Goal: Task Accomplishment & Management: Use online tool/utility

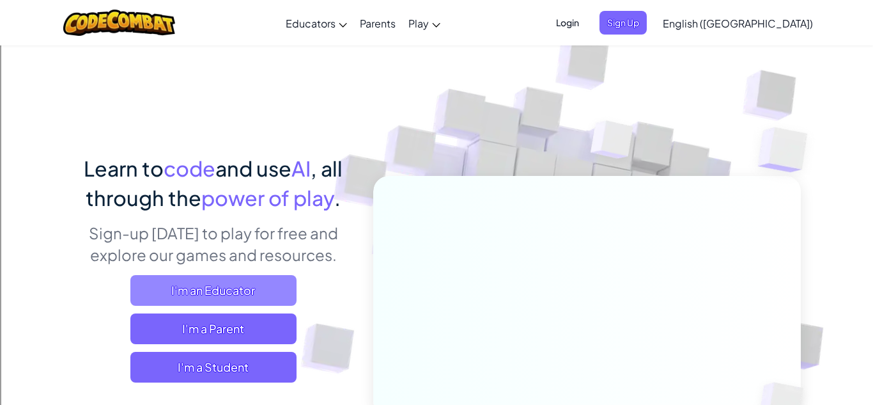
click at [190, 282] on span "I'm an Educator" at bounding box center [213, 290] width 166 height 31
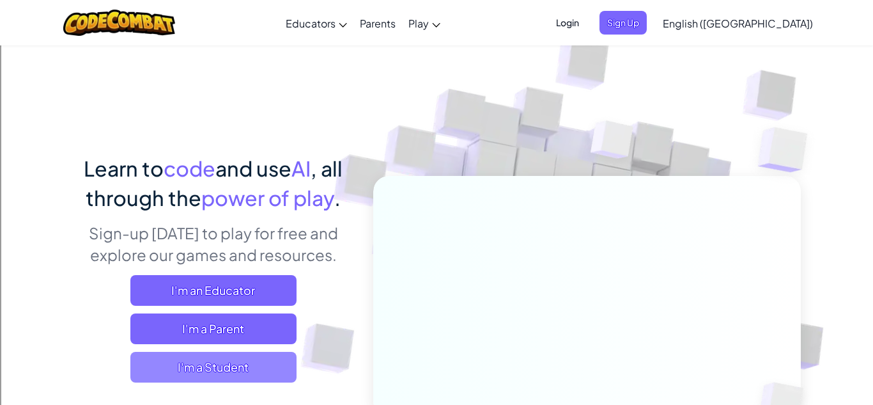
click at [211, 369] on span "I'm a Student" at bounding box center [213, 367] width 166 height 31
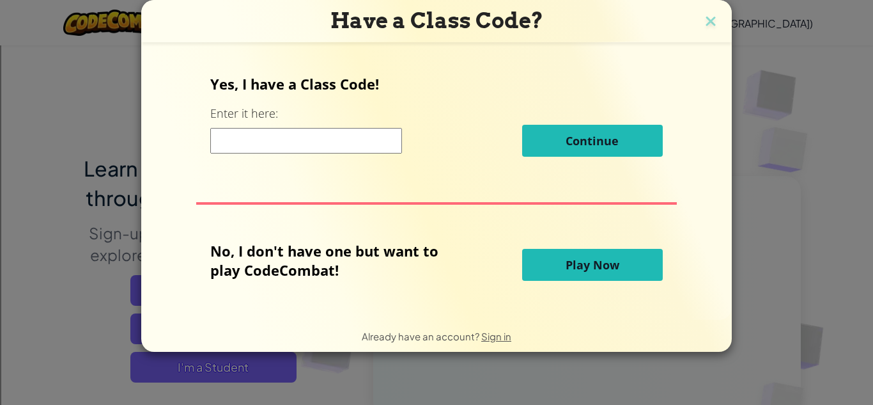
click at [355, 150] on input at bounding box center [306, 141] width 192 height 26
click at [392, 96] on div "Yes, I have a Class Code! Enter it here: Continue" at bounding box center [436, 120] width 452 height 92
click at [575, 255] on button "Play Now" at bounding box center [592, 265] width 141 height 32
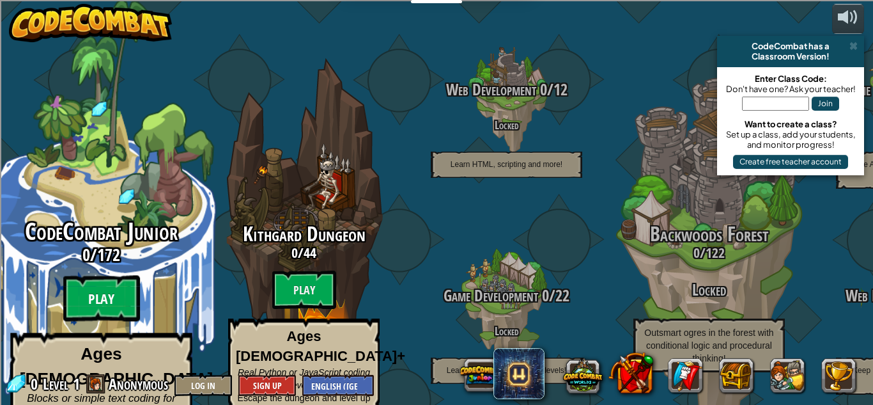
click at [106, 276] on btn "Play" at bounding box center [101, 298] width 77 height 46
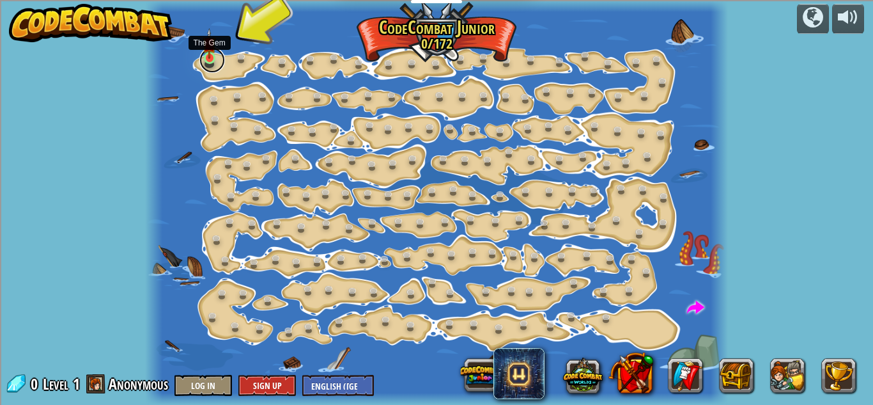
click at [212, 59] on link at bounding box center [212, 60] width 26 height 26
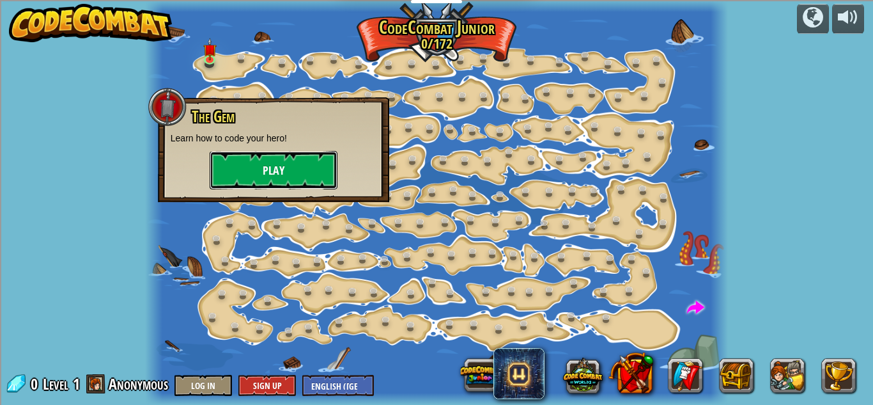
click at [275, 162] on button "Play" at bounding box center [274, 170] width 128 height 38
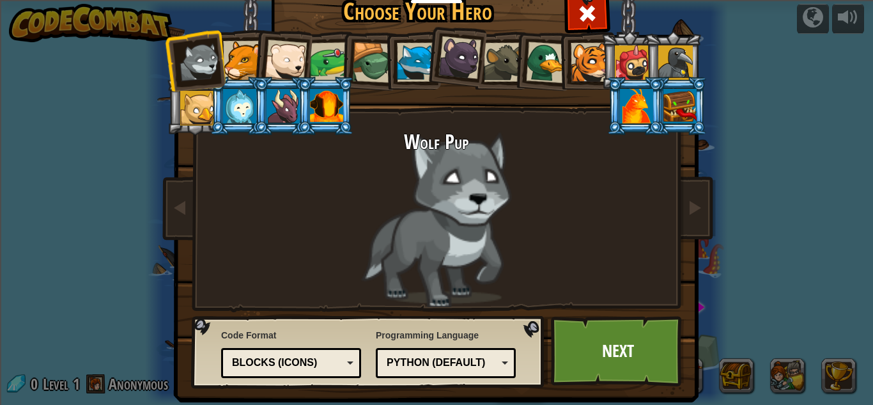
click at [245, 67] on div at bounding box center [242, 60] width 39 height 39
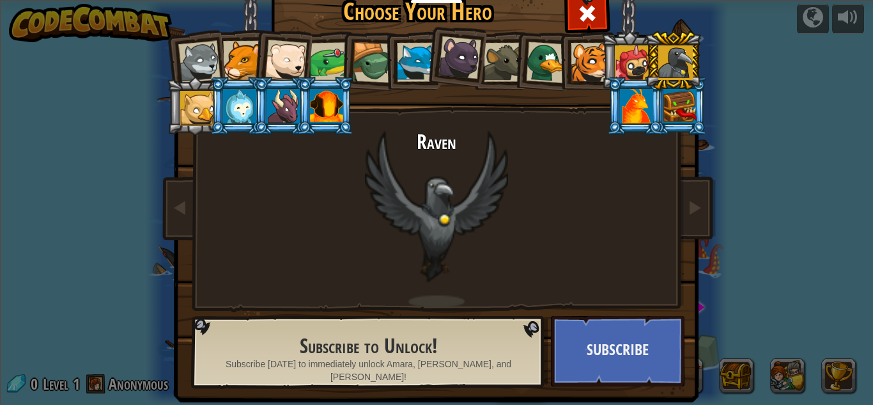
scroll to position [17, 0]
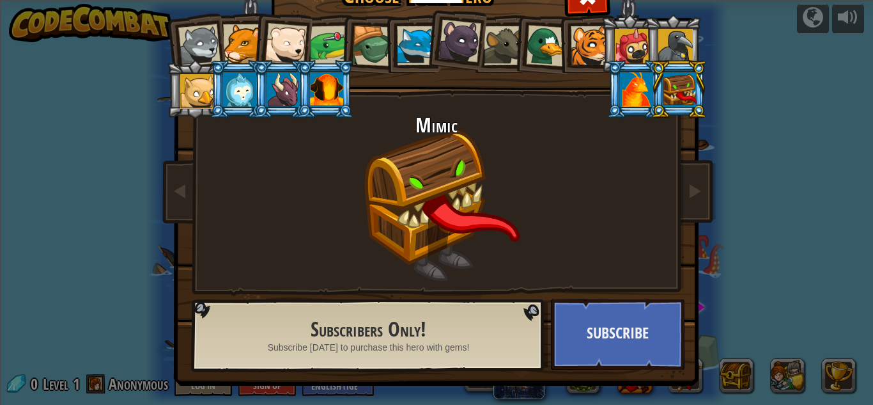
click at [315, 98] on div at bounding box center [326, 89] width 33 height 35
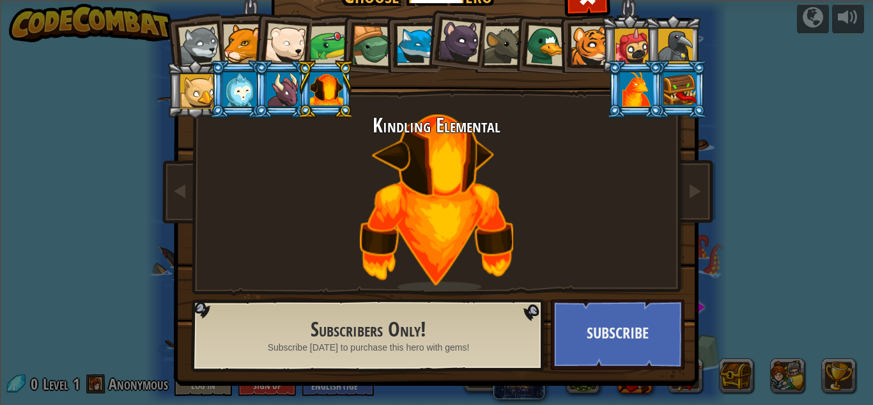
click at [289, 93] on div at bounding box center [283, 89] width 33 height 35
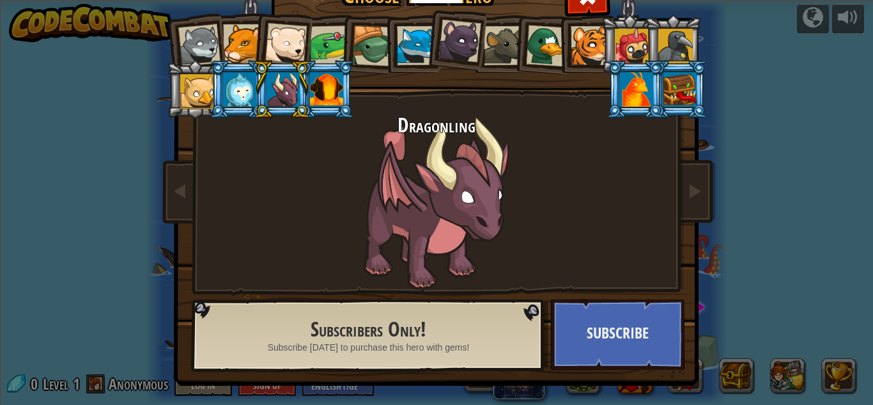
click at [185, 29] on div at bounding box center [199, 45] width 42 height 42
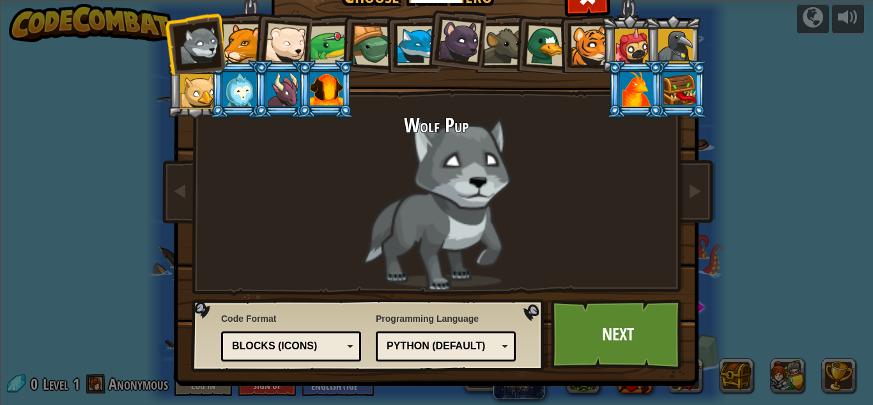
click at [240, 41] on div at bounding box center [242, 43] width 39 height 39
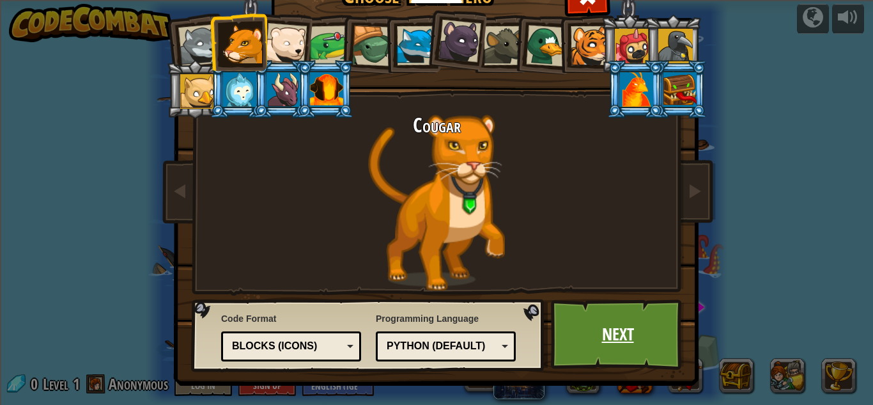
click at [648, 322] on link "Next" at bounding box center [618, 334] width 134 height 70
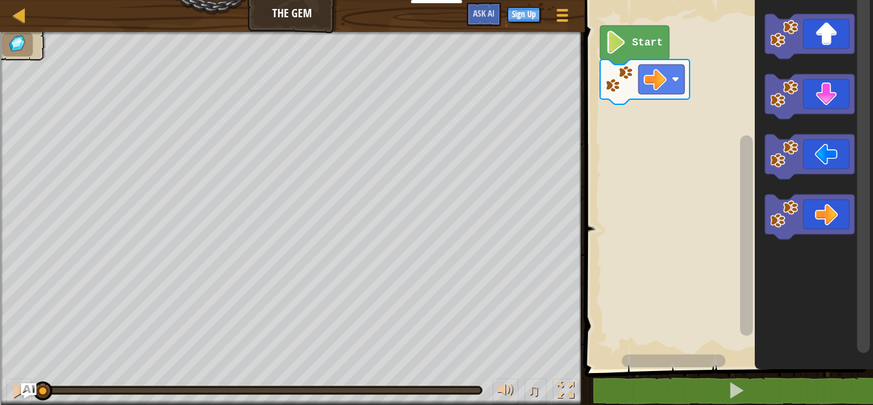
click at [649, 38] on text "Start" at bounding box center [647, 43] width 31 height 12
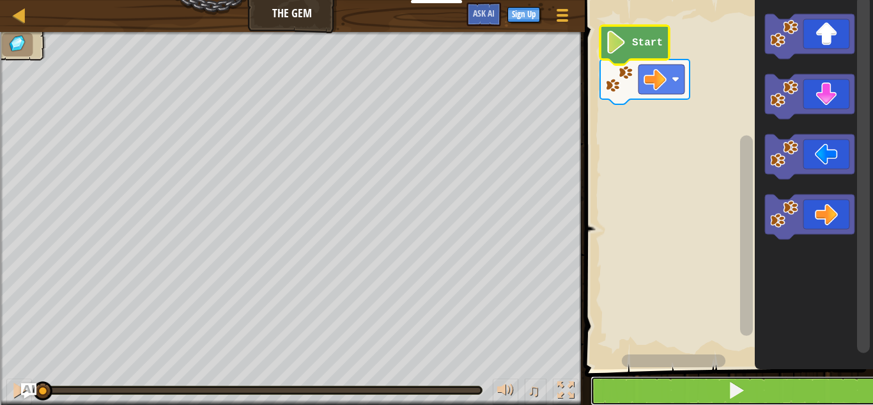
click at [660, 399] on button at bounding box center [737, 390] width 292 height 29
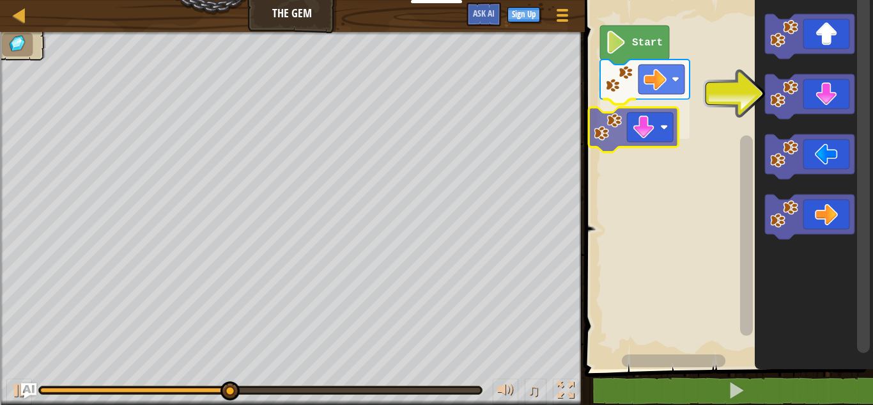
click at [610, 116] on div "Start" at bounding box center [727, 181] width 292 height 375
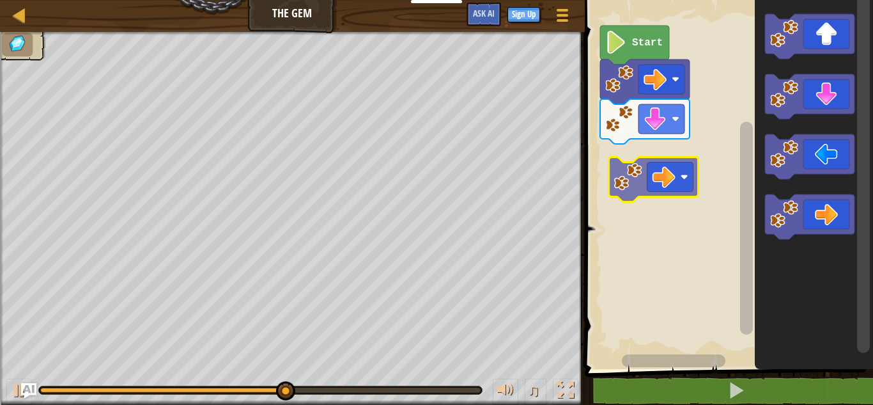
click at [619, 178] on div "Start" at bounding box center [727, 181] width 292 height 375
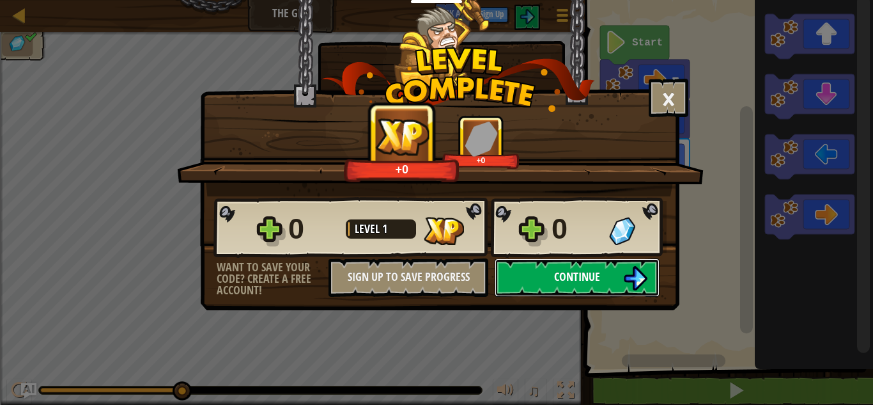
click at [535, 275] on button "Continue" at bounding box center [577, 277] width 165 height 38
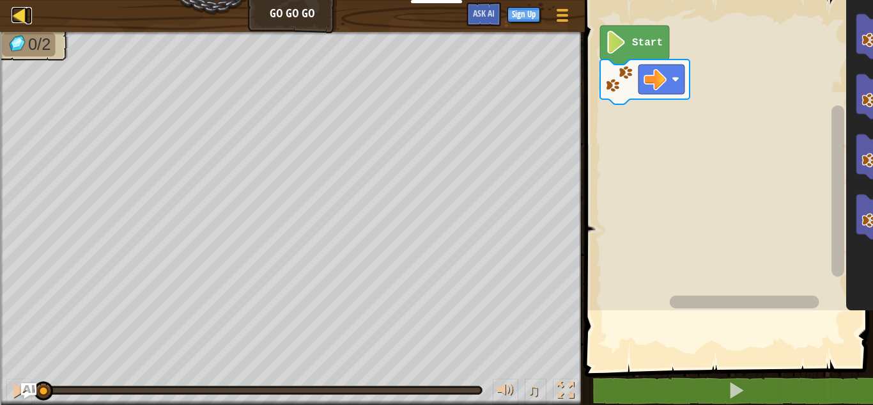
click at [22, 7] on div at bounding box center [20, 15] width 16 height 16
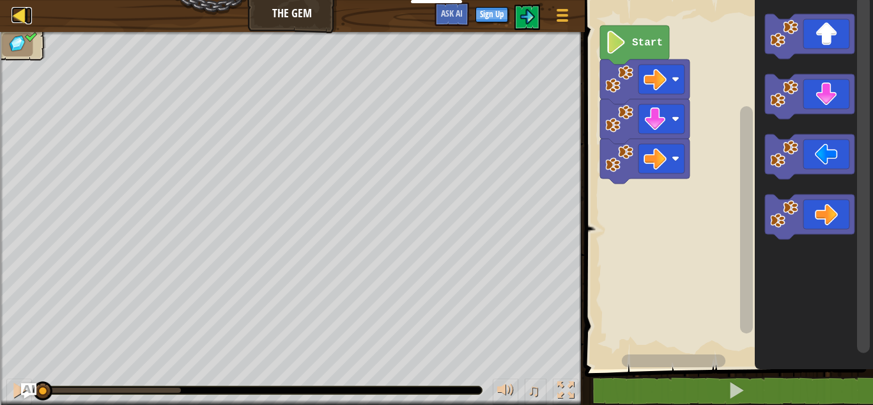
click at [21, 17] on div at bounding box center [20, 15] width 16 height 16
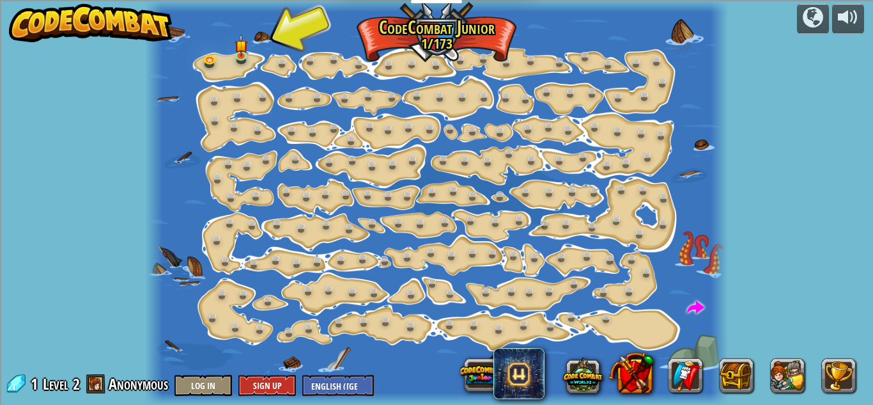
click at [132, 12] on img at bounding box center [91, 23] width 164 height 38
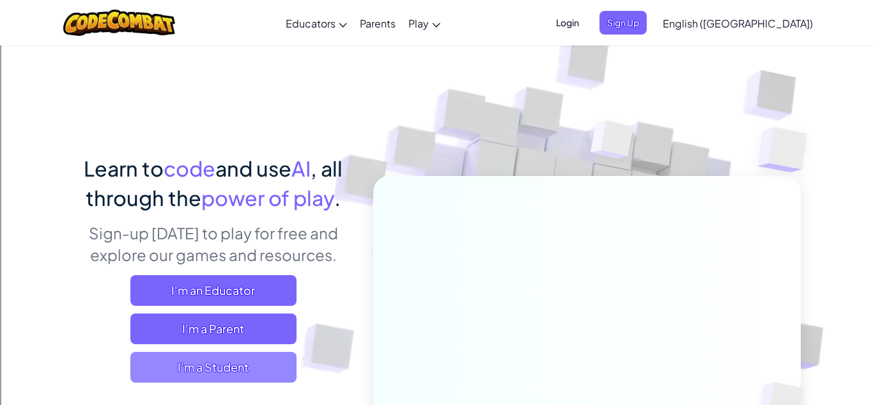
click at [218, 368] on span "I'm a Student" at bounding box center [213, 367] width 166 height 31
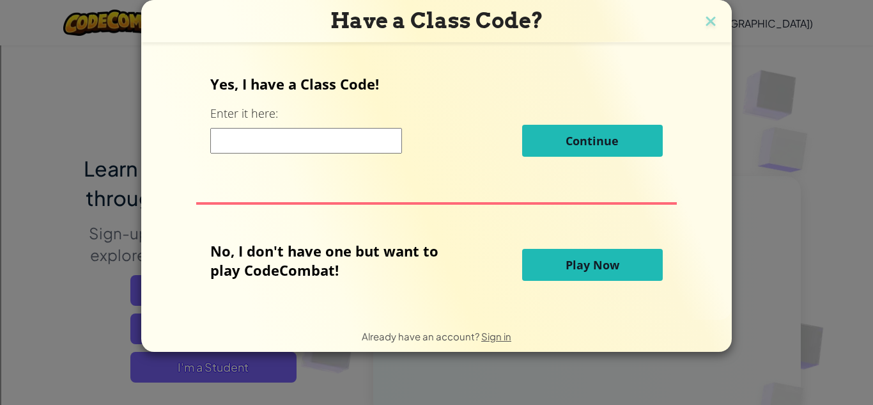
click at [578, 254] on button "Play Now" at bounding box center [592, 265] width 141 height 32
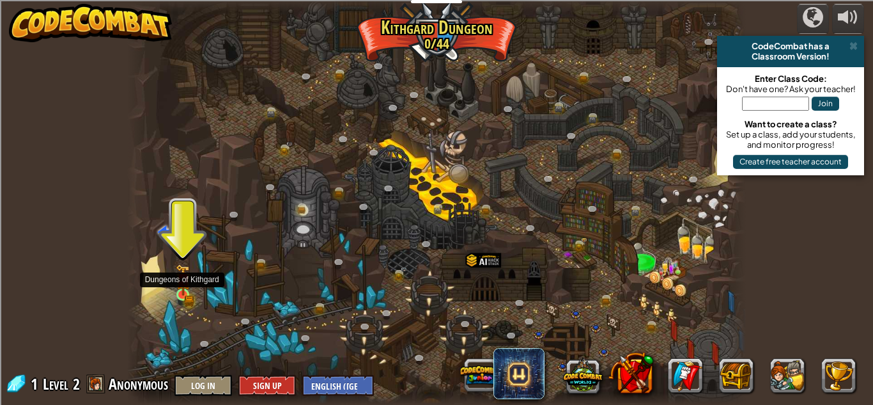
click at [183, 291] on img at bounding box center [183, 280] width 15 height 32
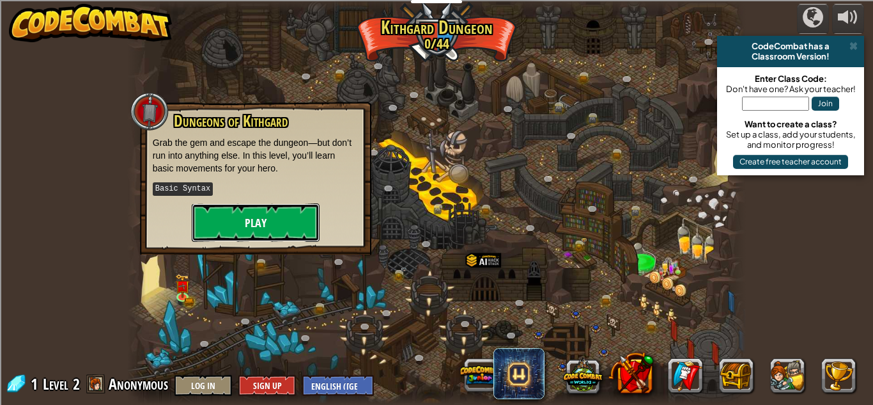
click at [247, 235] on button "Play" at bounding box center [256, 222] width 128 height 38
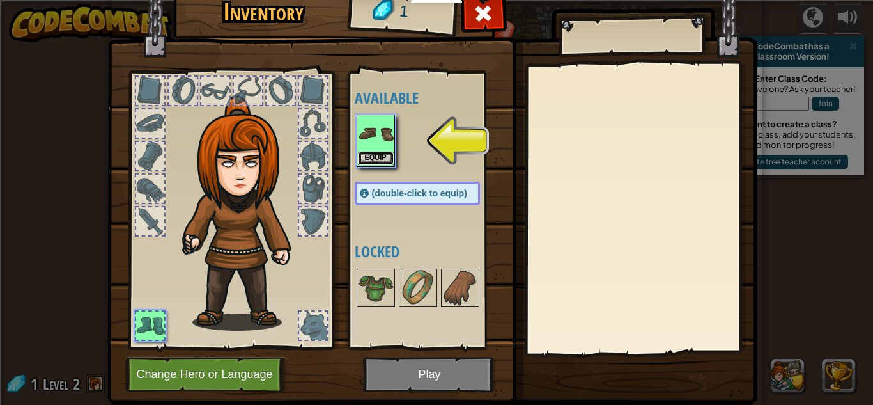
click at [371, 157] on button "Equip" at bounding box center [376, 157] width 36 height 13
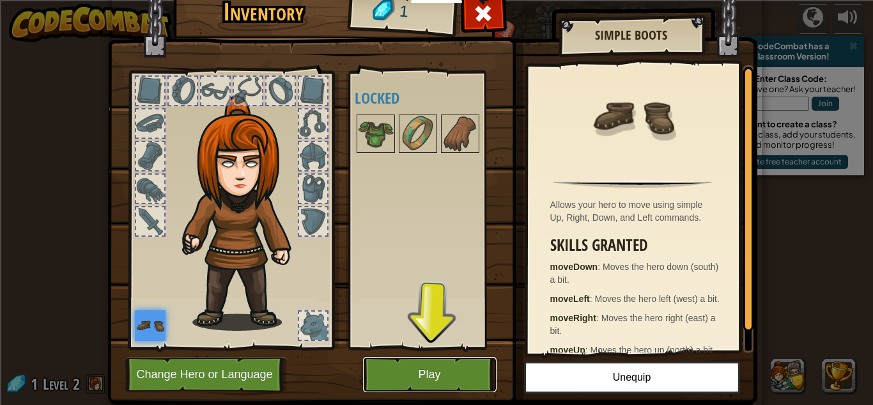
click at [410, 372] on button "Play" at bounding box center [430, 374] width 134 height 35
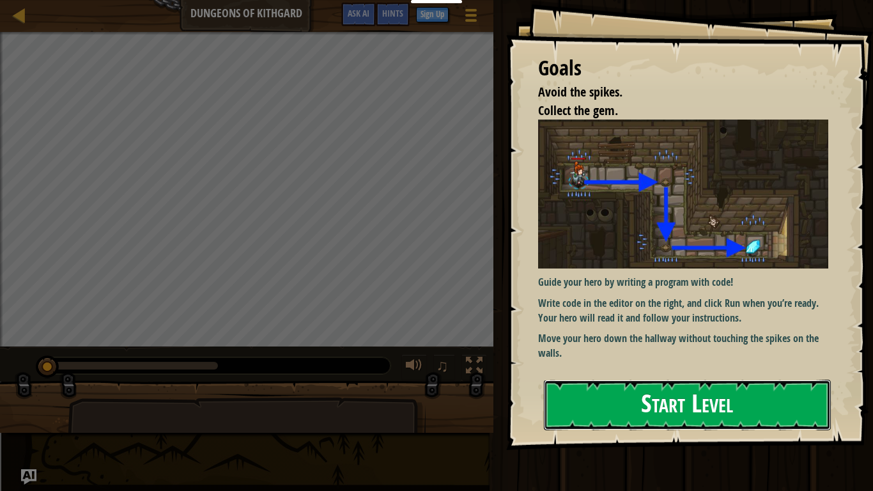
click at [585, 404] on button "Start Level" at bounding box center [687, 405] width 287 height 50
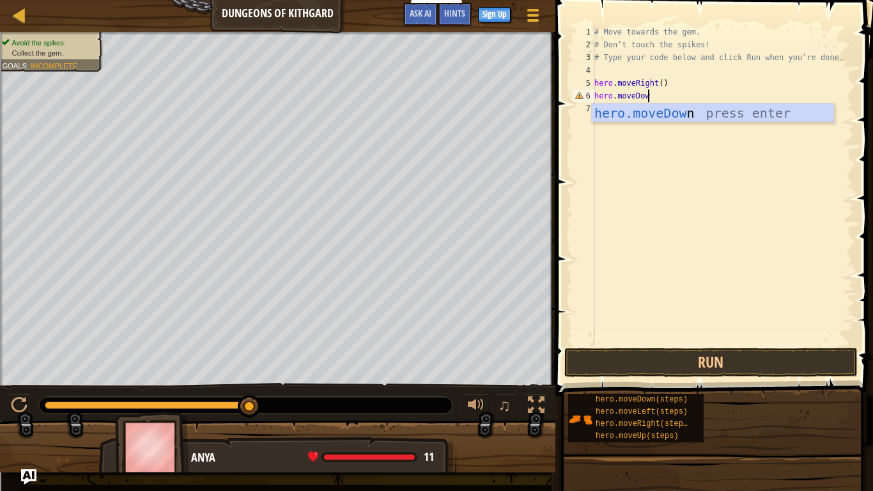
scroll to position [6, 8]
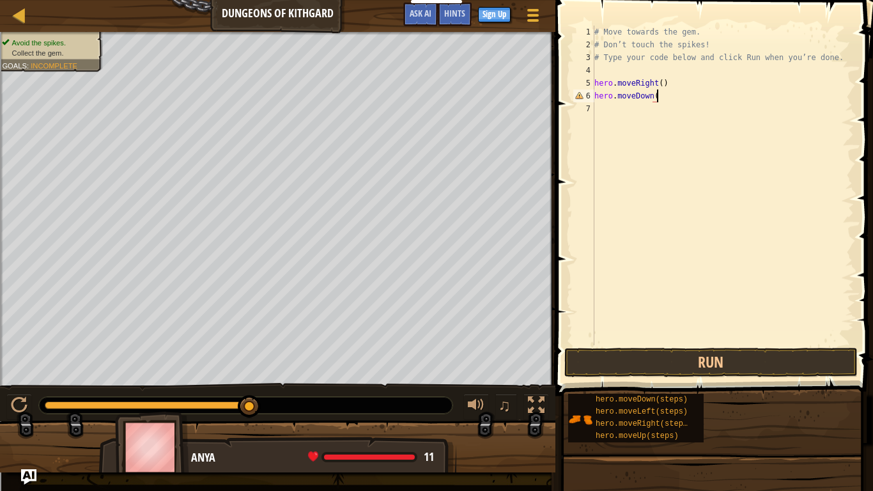
type textarea "hero.moveDown()"
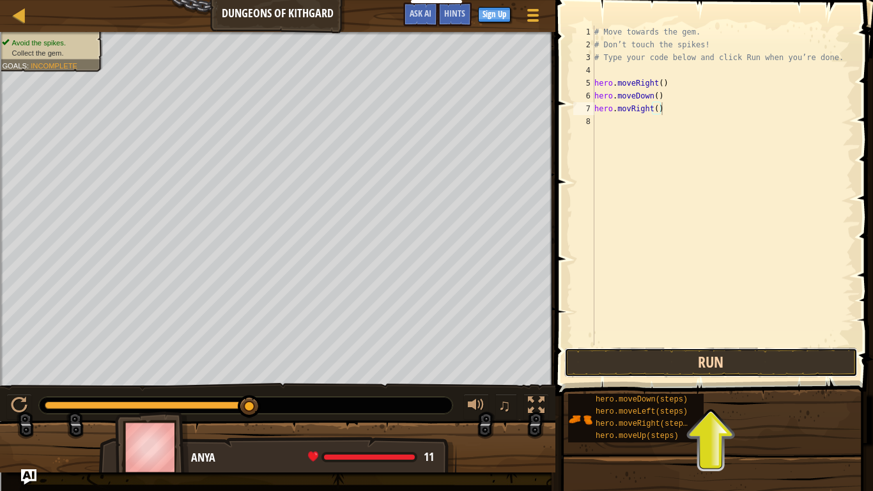
click at [609, 362] on button "Run" at bounding box center [710, 362] width 293 height 29
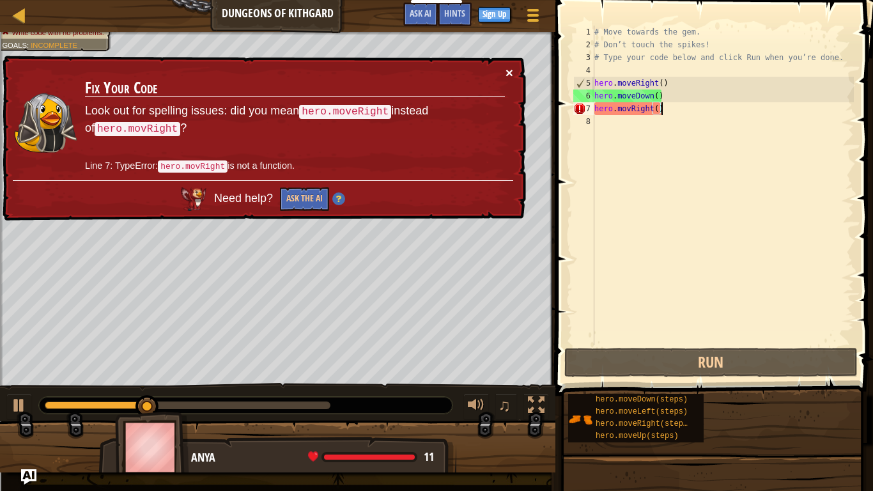
click at [507, 70] on button "×" at bounding box center [510, 72] width 8 height 13
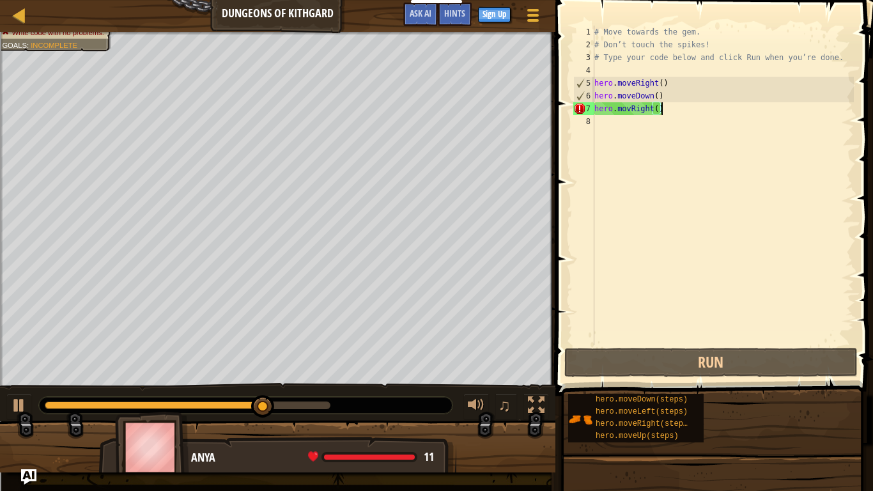
click at [663, 109] on div "# Move towards the gem. # Don’t touch the spikes! # Type your code below and cl…" at bounding box center [723, 198] width 262 height 345
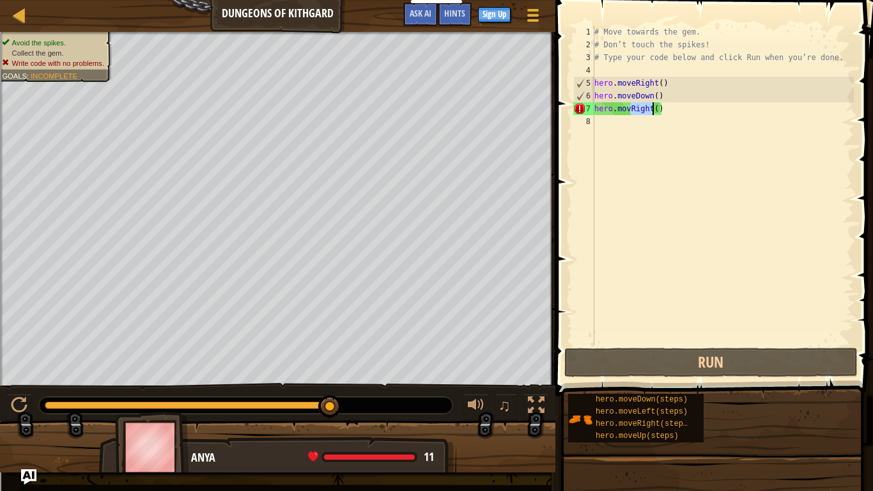
drag, startPoint x: 632, startPoint y: 109, endPoint x: 652, endPoint y: 114, distance: 21.1
click at [652, 114] on div "# Move towards the gem. # Don’t touch the spikes! # Type your code below and cl…" at bounding box center [723, 198] width 262 height 345
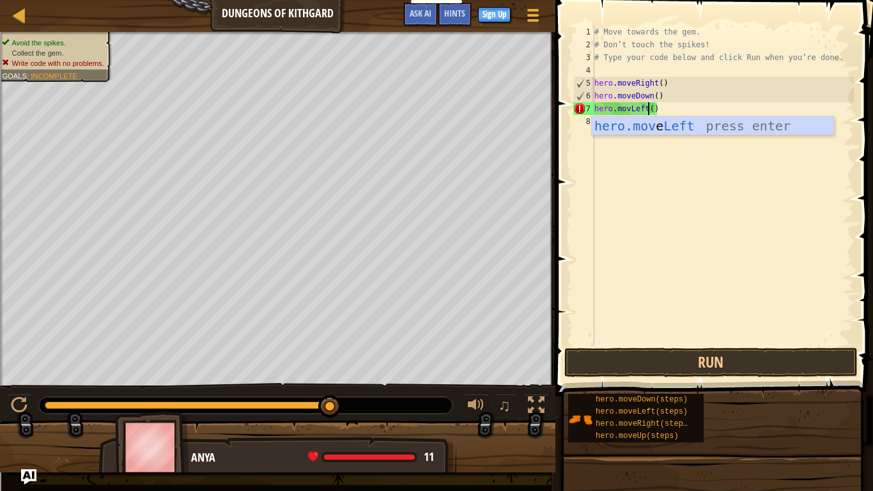
scroll to position [6, 8]
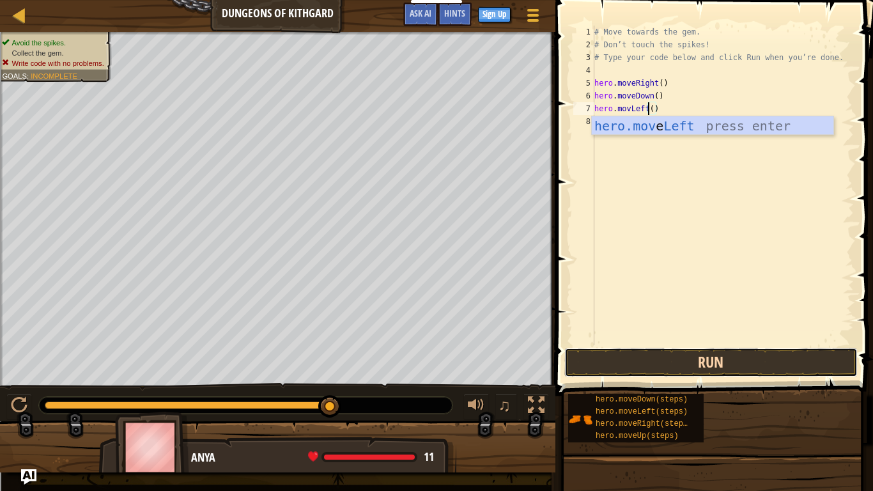
click at [672, 368] on button "Run" at bounding box center [710, 362] width 293 height 29
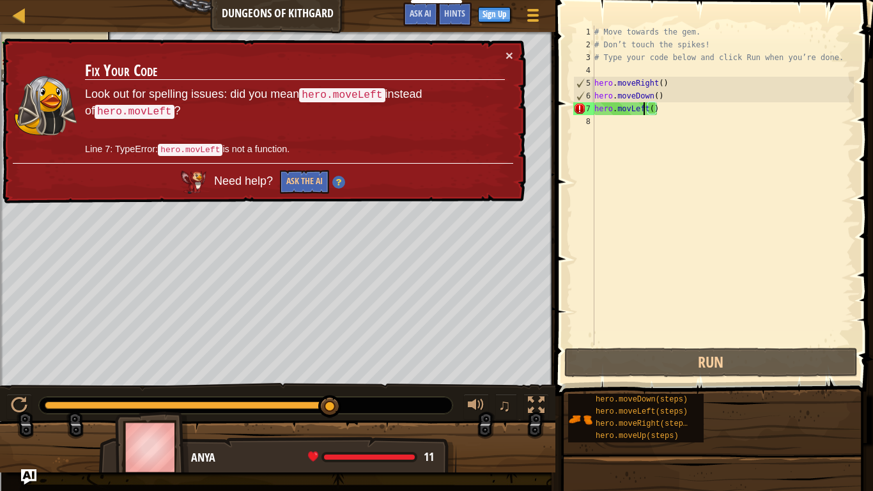
click at [645, 106] on div "# Move towards the gem. # Don’t touch the spikes! # Type your code below and cl…" at bounding box center [723, 198] width 262 height 345
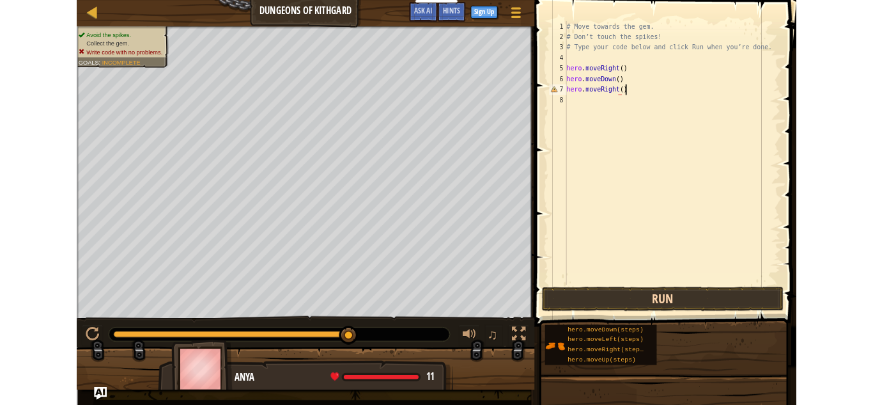
scroll to position [6, 10]
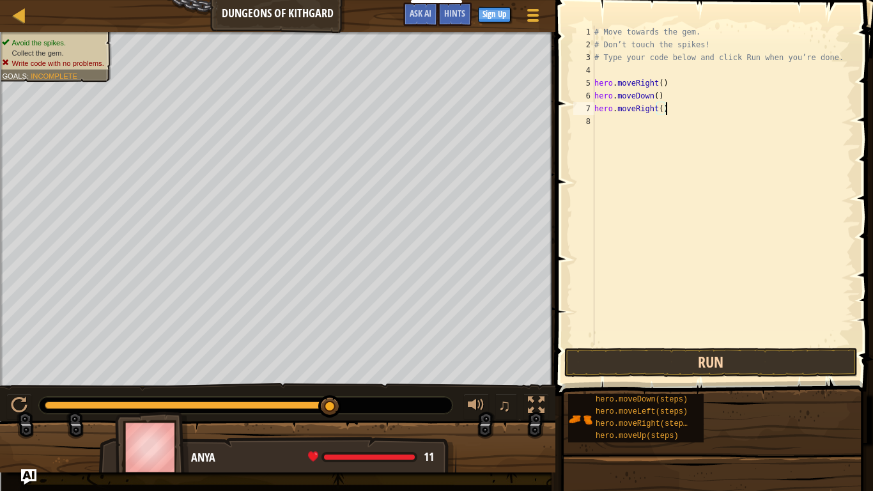
type textarea "hero.moveRight()"
click at [667, 366] on button "Run" at bounding box center [710, 362] width 293 height 29
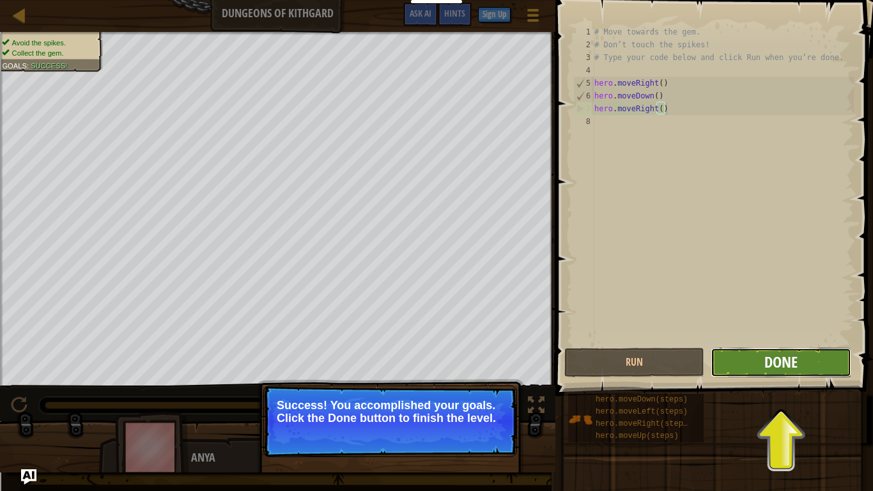
click at [791, 360] on span "Done" at bounding box center [780, 362] width 33 height 20
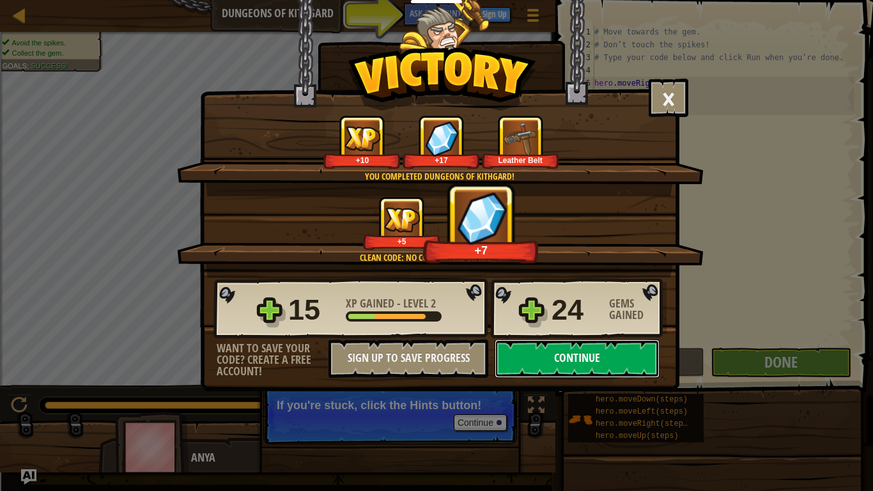
click at [585, 353] on button "Continue" at bounding box center [577, 358] width 165 height 38
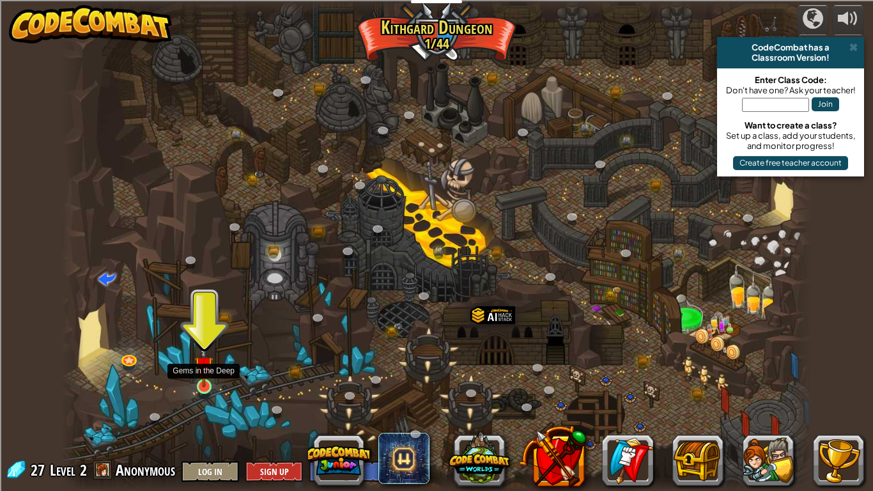
click at [209, 384] on img at bounding box center [203, 365] width 19 height 43
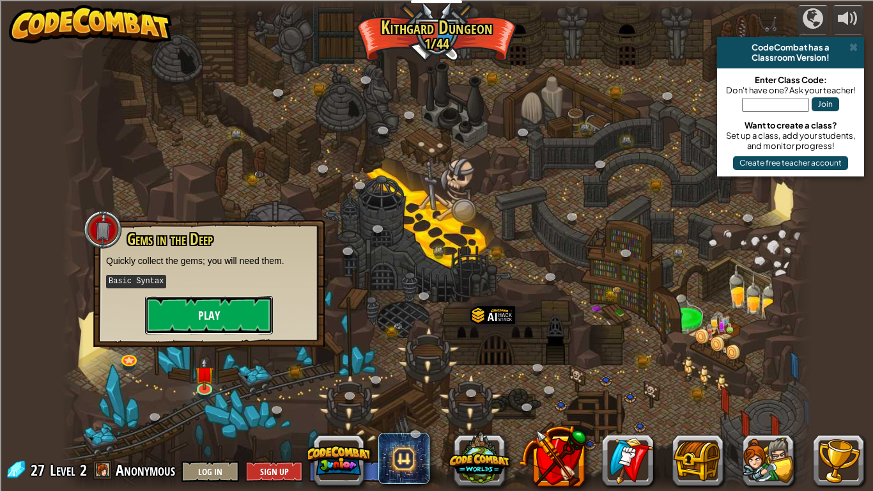
click at [229, 323] on button "Play" at bounding box center [209, 315] width 128 height 38
